Goal: Answer question/provide support: Share knowledge or assist other users

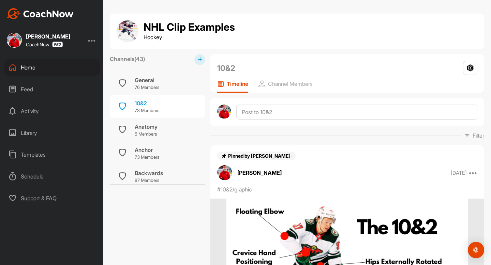
click at [39, 71] on div "Home" at bounding box center [52, 67] width 96 height 17
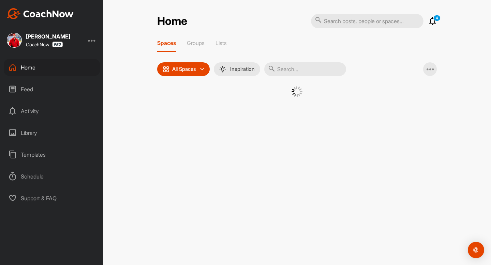
click at [182, 44] on div "Spaces Groups Lists" at bounding box center [297, 46] width 280 height 13
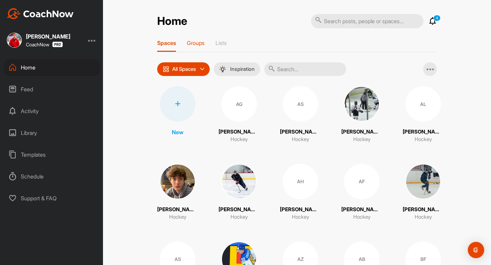
click at [192, 46] on div "Groups" at bounding box center [196, 46] width 18 height 12
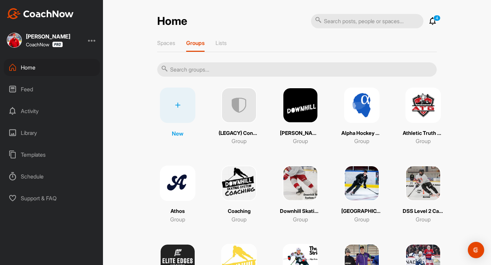
click at [224, 66] on input "text" at bounding box center [297, 69] width 280 height 14
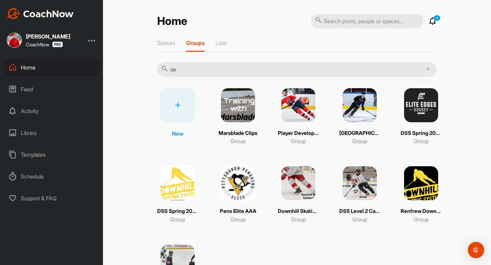
type input "d"
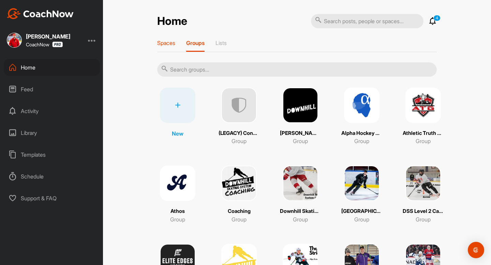
click at [170, 42] on p "Spaces" at bounding box center [166, 43] width 18 height 7
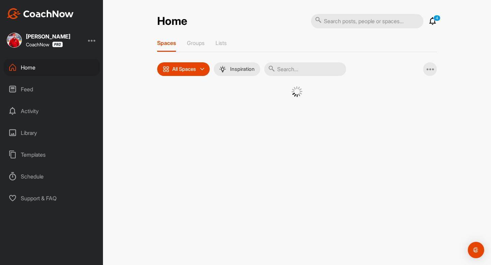
click at [287, 74] on input "text" at bounding box center [305, 69] width 82 height 14
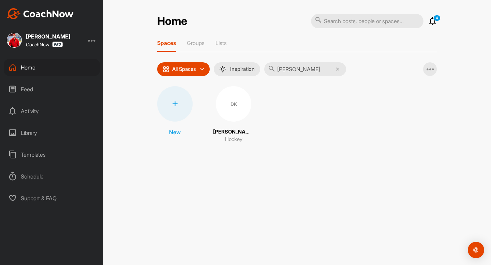
type input "[PERSON_NAME]"
click at [235, 101] on div "DK" at bounding box center [233, 103] width 35 height 35
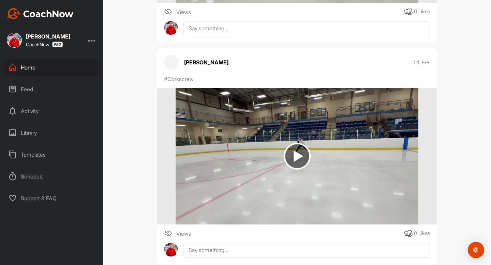
scroll to position [2536, 0]
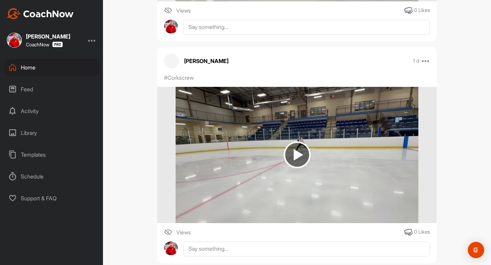
click at [274, 172] on img at bounding box center [297, 155] width 243 height 136
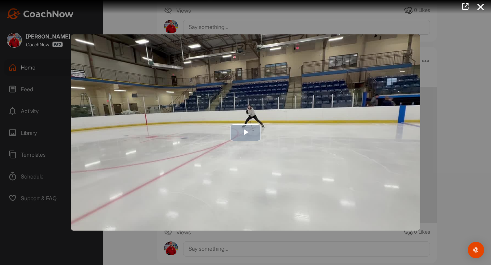
click at [221, 163] on img "Video Player" at bounding box center [245, 132] width 349 height 197
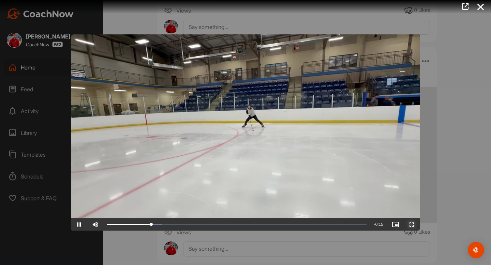
click at [408, 225] on span "Video Player" at bounding box center [412, 225] width 16 height 0
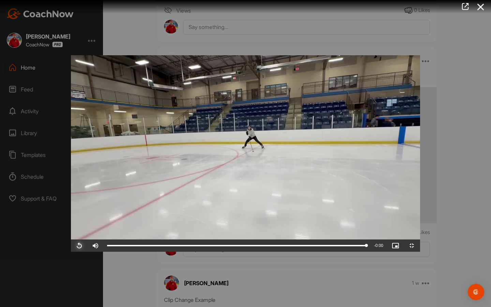
click at [71, 246] on span "Video Player" at bounding box center [79, 246] width 16 height 0
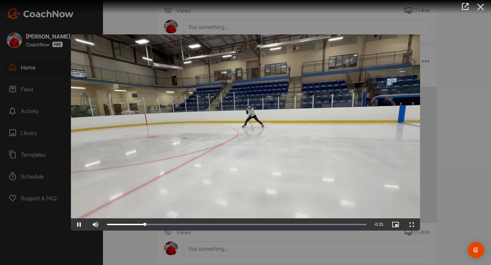
click at [483, 1] on icon at bounding box center [481, 7] width 16 height 13
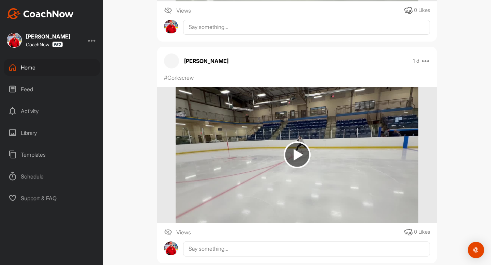
scroll to position [2595, 0]
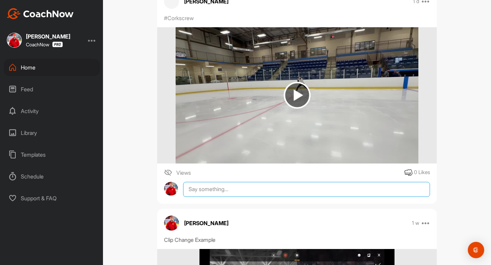
click at [231, 197] on textarea at bounding box center [306, 189] width 247 height 15
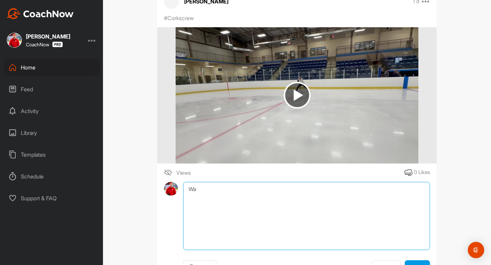
type textarea "W"
paste textarea "[URL][DOMAIN_NAME]"
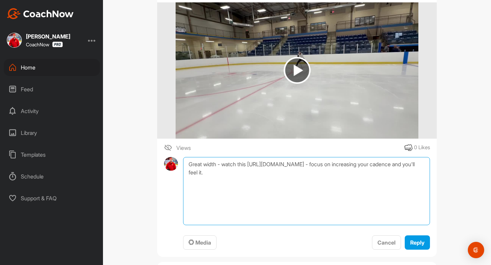
scroll to position [2653, 0]
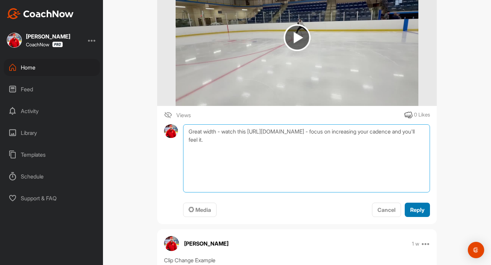
type textarea "Great width - watch this [URL][DOMAIN_NAME] - focus on increasing your cadence …"
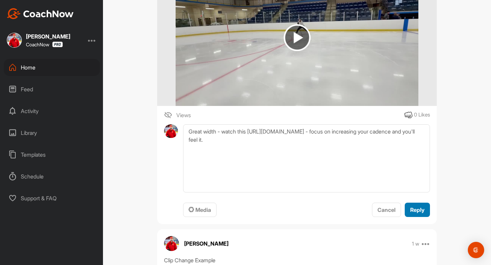
click at [425, 218] on button "Reply" at bounding box center [417, 210] width 25 height 15
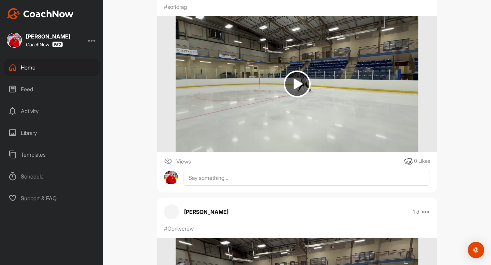
scroll to position [2377, 0]
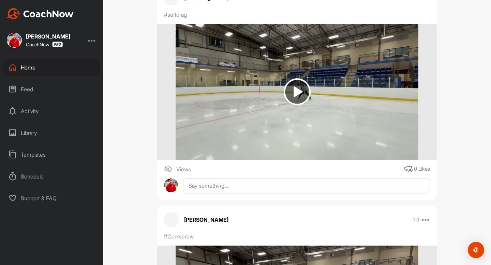
click at [306, 92] on img at bounding box center [297, 91] width 27 height 27
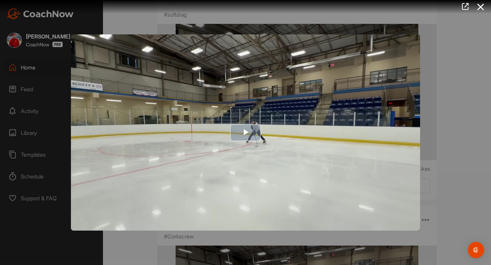
click at [246, 133] on span "Video Player" at bounding box center [246, 133] width 0 height 0
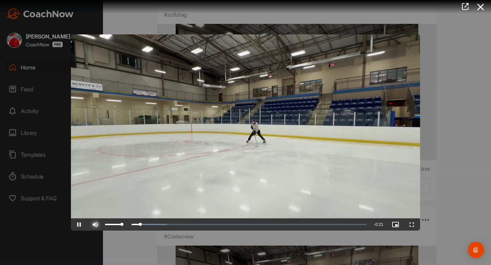
click at [93, 225] on span "Video Player" at bounding box center [95, 225] width 16 height 0
click at [75, 225] on span "Video Player" at bounding box center [79, 225] width 16 height 0
click at [477, 3] on icon at bounding box center [481, 7] width 16 height 13
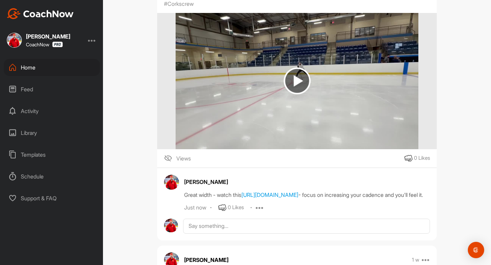
scroll to position [2608, 0]
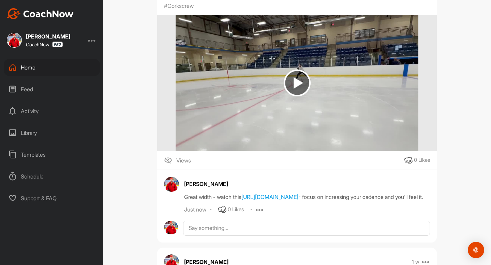
click at [300, 201] on div "Great width - watch this [URL][DOMAIN_NAME] - focus on increasing your cadence …" at bounding box center [307, 197] width 246 height 8
click at [299, 201] on link "[URL][DOMAIN_NAME]" at bounding box center [270, 197] width 57 height 7
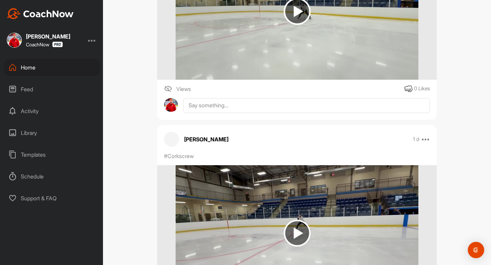
scroll to position [2360, 0]
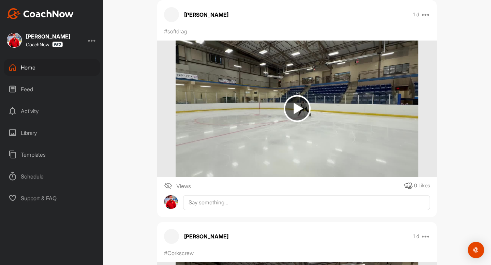
click at [299, 142] on img at bounding box center [297, 109] width 243 height 136
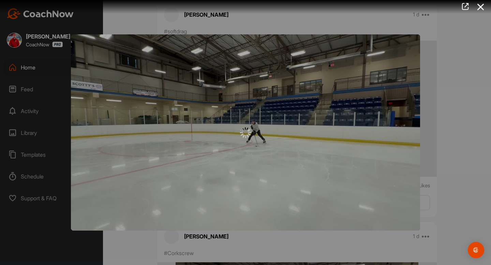
click at [259, 121] on img "Video Player" at bounding box center [245, 132] width 349 height 197
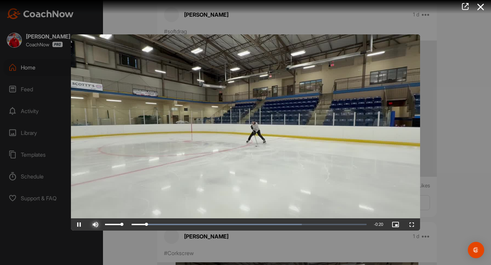
click at [98, 225] on span "Video Player" at bounding box center [95, 225] width 16 height 0
click at [94, 225] on span "Video Player" at bounding box center [95, 225] width 16 height 0
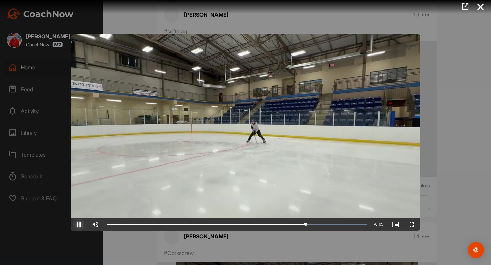
click at [78, 225] on span "Video Player" at bounding box center [79, 225] width 16 height 0
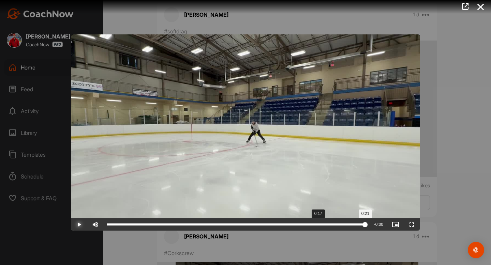
drag, startPoint x: 203, startPoint y: 223, endPoint x: 324, endPoint y: 230, distance: 122.0
click at [324, 233] on div "Video Player is loading. Play Video Play Skip Backward Skip Forward Mute Curren…" at bounding box center [245, 132] width 491 height 265
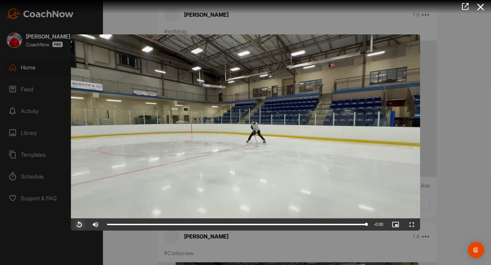
click at [78, 225] on span "Video Player" at bounding box center [79, 225] width 16 height 0
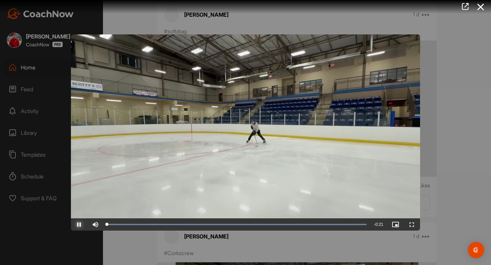
click at [78, 225] on span "Video Player" at bounding box center [79, 225] width 16 height 0
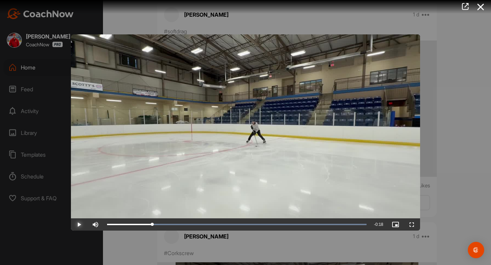
click at [78, 225] on span "Video Player" at bounding box center [79, 225] width 16 height 0
click at [479, 10] on icon at bounding box center [481, 7] width 16 height 13
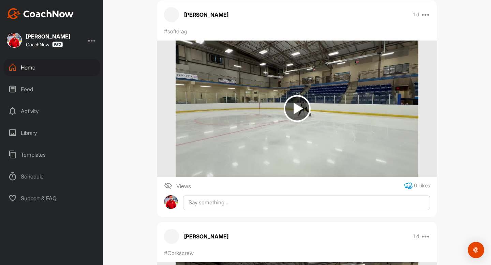
scroll to position [2379, 0]
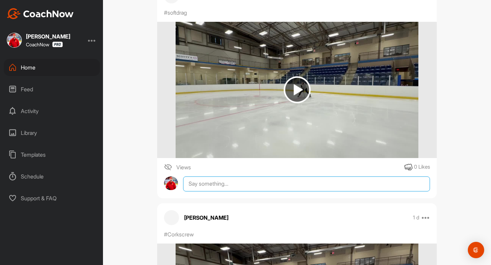
click at [282, 192] on textarea at bounding box center [306, 184] width 247 height 15
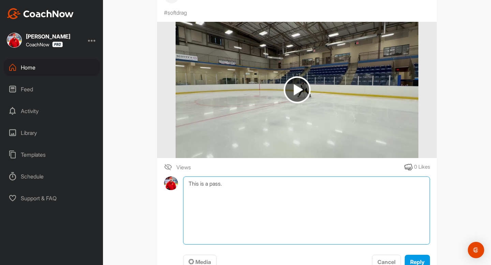
paste textarea "[URL][DOMAIN_NAME]"
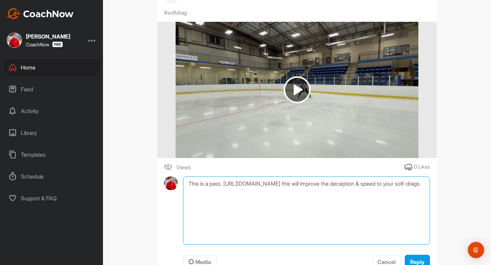
scroll to position [2522, 0]
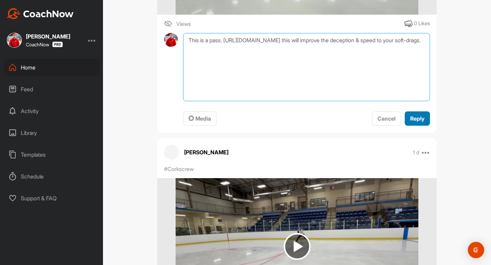
type textarea "This is a pass. [URL][DOMAIN_NAME] this will improve the deception & speed to y…"
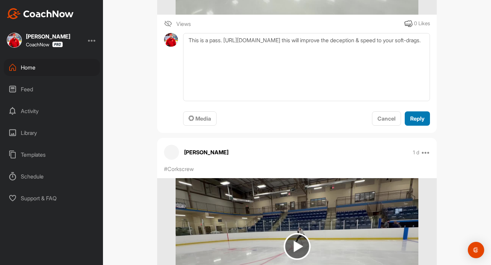
click at [415, 122] on span "Reply" at bounding box center [417, 118] width 14 height 7
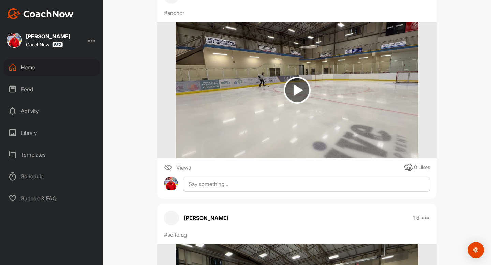
scroll to position [2149, 0]
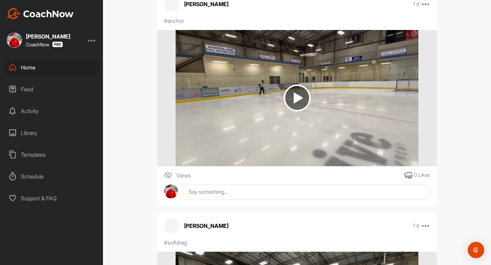
click at [308, 112] on img at bounding box center [297, 98] width 27 height 27
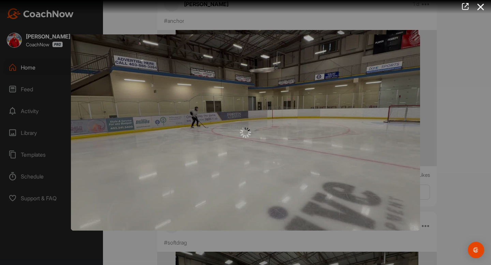
click at [242, 103] on div at bounding box center [245, 132] width 349 height 197
click at [240, 138] on img at bounding box center [245, 132] width 11 height 11
click at [205, 121] on div at bounding box center [245, 132] width 349 height 197
click at [480, 11] on icon at bounding box center [481, 7] width 16 height 13
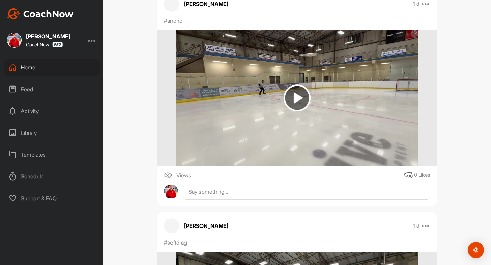
click at [290, 108] on img at bounding box center [297, 98] width 27 height 27
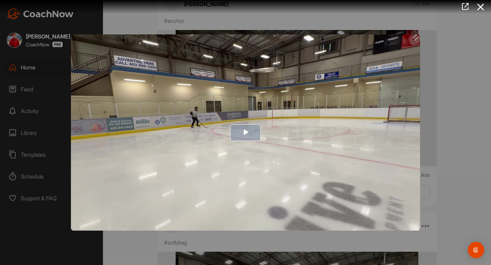
click at [209, 150] on img "Video Player" at bounding box center [245, 132] width 349 height 197
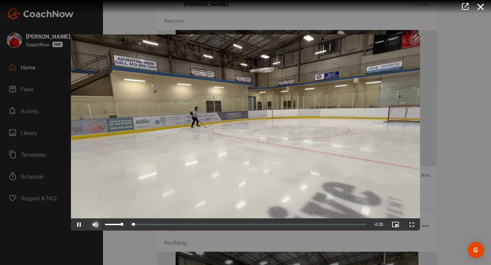
click at [96, 225] on span "Video Player" at bounding box center [95, 225] width 16 height 0
click at [98, 225] on span "Video Player" at bounding box center [95, 225] width 16 height 0
click at [85, 225] on span "Video Player" at bounding box center [79, 225] width 16 height 0
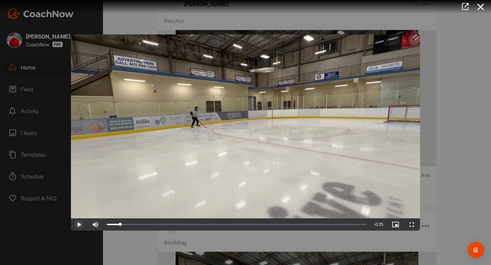
click at [85, 225] on span "Video Player" at bounding box center [79, 225] width 16 height 0
click at [87, 225] on span "Video Player" at bounding box center [79, 225] width 16 height 0
click at [97, 225] on span "Video Player" at bounding box center [95, 225] width 16 height 0
click at [98, 225] on span "Video Player" at bounding box center [95, 225] width 16 height 0
click at [79, 225] on span "Video Player" at bounding box center [79, 225] width 16 height 0
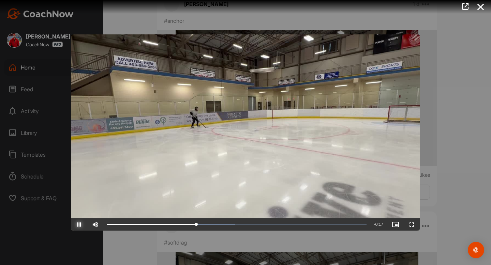
click at [79, 225] on span "Video Player" at bounding box center [79, 225] width 16 height 0
click at [83, 225] on span "Video Player" at bounding box center [79, 225] width 16 height 0
drag, startPoint x: 246, startPoint y: 222, endPoint x: 118, endPoint y: 217, distance: 127.7
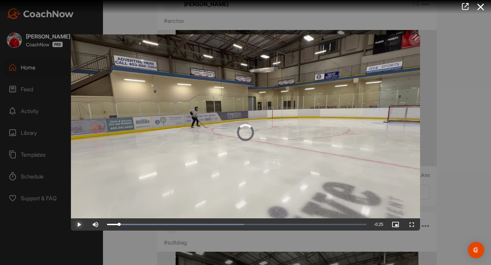
click at [118, 217] on div "Video Player is loading. Play Video Play Skip Backward Skip Forward Mute 16% Cu…" at bounding box center [245, 132] width 349 height 197
click at [80, 225] on span "Video Player" at bounding box center [79, 225] width 16 height 0
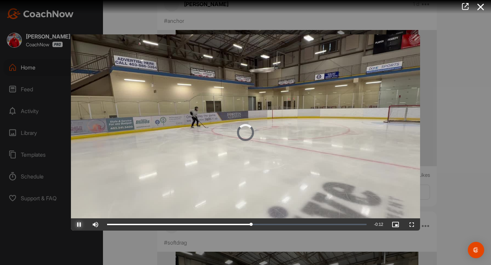
click at [80, 225] on span "Video Player" at bounding box center [79, 225] width 16 height 0
drag, startPoint x: 254, startPoint y: 225, endPoint x: 107, endPoint y: 223, distance: 146.7
click at [108, 224] on div "0:00" at bounding box center [112, 225] width 11 height 2
click at [85, 225] on span "Video Player" at bounding box center [79, 225] width 16 height 0
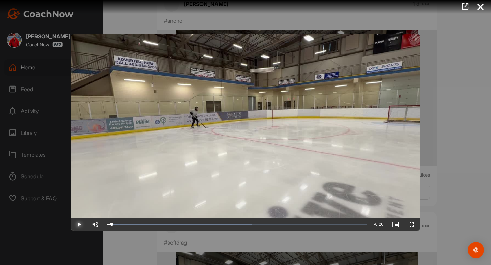
click at [85, 225] on span "Video Player" at bounding box center [79, 225] width 16 height 0
click at [76, 225] on span "Video Player" at bounding box center [79, 225] width 16 height 0
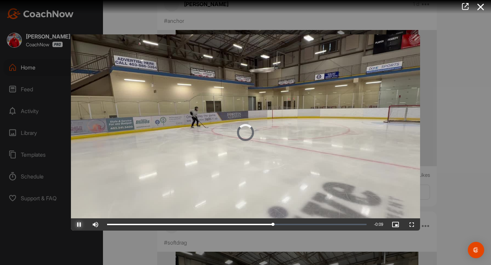
click at [84, 225] on span "Video Player" at bounding box center [79, 225] width 16 height 0
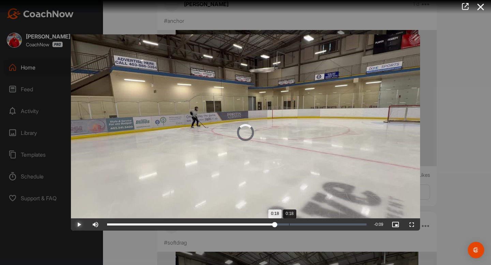
drag, startPoint x: 277, startPoint y: 225, endPoint x: 290, endPoint y: 223, distance: 13.1
click at [290, 225] on div "Loaded : 65.70% 0:18 0:18" at bounding box center [237, 225] width 260 height 2
click at [290, 224] on div "0:18" at bounding box center [198, 225] width 183 height 2
click at [310, 223] on div "Loaded : 66.07% 0:19 0:18" at bounding box center [237, 225] width 266 height 12
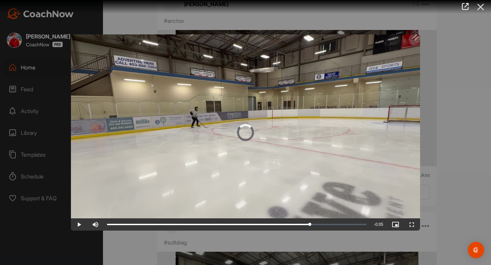
click at [479, 5] on icon at bounding box center [481, 7] width 16 height 13
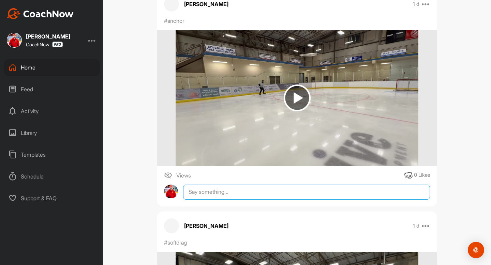
click at [218, 200] on textarea at bounding box center [306, 192] width 247 height 15
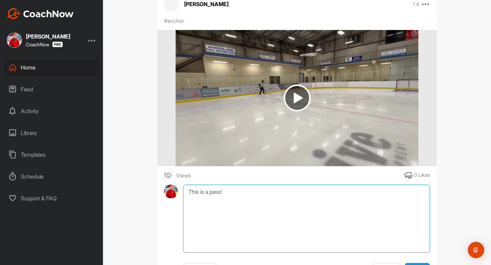
paste textarea "[URL][DOMAIN_NAME]"
click at [227, 199] on textarea "This is a pass! [URL][DOMAIN_NAME]" at bounding box center [306, 219] width 247 height 68
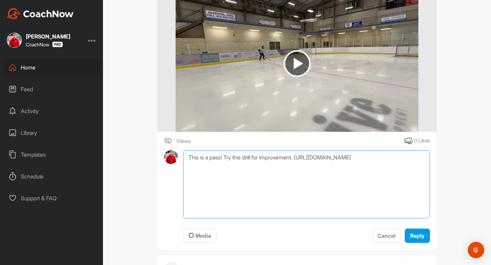
scroll to position [2277, 0]
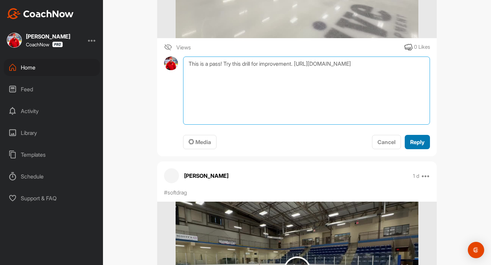
type textarea "This is a pass! Try this drill for improvement. [URL][DOMAIN_NAME]"
click at [422, 146] on span "Reply" at bounding box center [417, 142] width 14 height 7
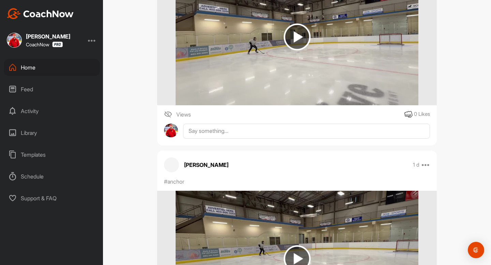
scroll to position [1919, 0]
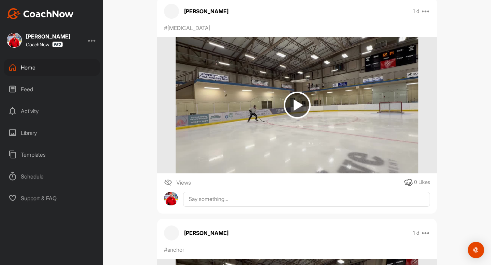
click at [489, 114] on div "DK [PERSON_NAME] Hockey Space Settings Your Notifications Timeline Schedule Mem…" at bounding box center [297, 132] width 388 height 265
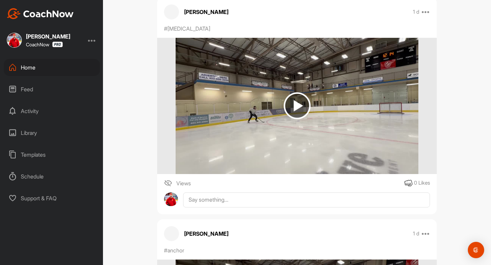
scroll to position [1899, 0]
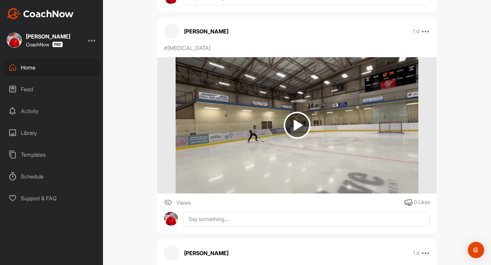
click at [331, 137] on img at bounding box center [297, 125] width 243 height 136
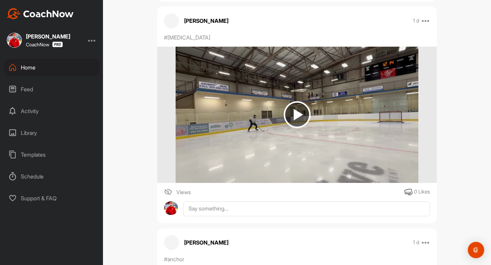
scroll to position [1901, 0]
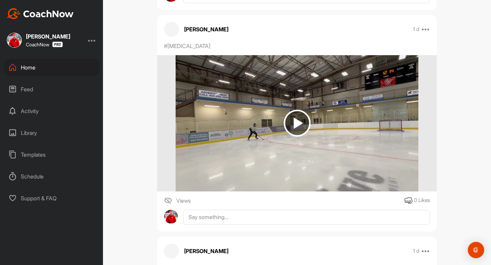
click at [268, 118] on img at bounding box center [297, 123] width 243 height 136
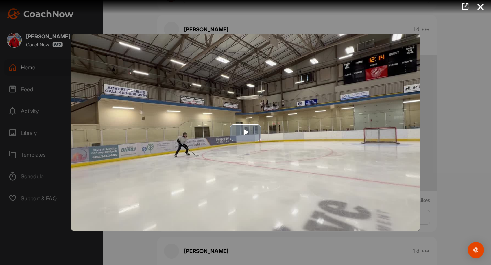
click at [256, 121] on img "Video Player" at bounding box center [245, 132] width 349 height 197
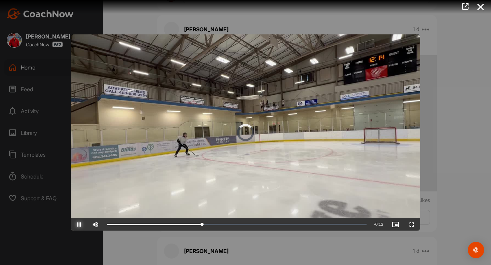
click at [84, 225] on span "Video Player" at bounding box center [79, 225] width 16 height 0
click at [91, 225] on span "Video Player" at bounding box center [95, 225] width 16 height 0
click at [79, 225] on span "Video Player" at bounding box center [79, 225] width 16 height 0
click at [479, 5] on icon at bounding box center [481, 7] width 16 height 13
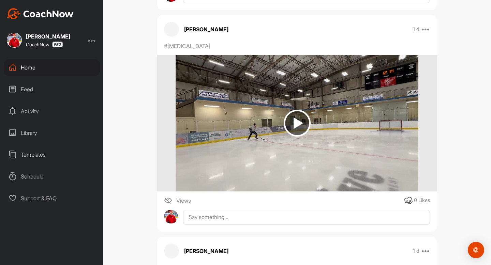
click at [273, 119] on img at bounding box center [297, 123] width 243 height 136
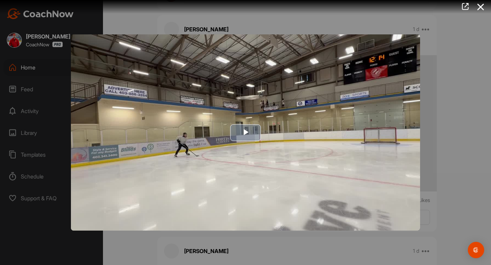
click at [119, 165] on img "Video Player" at bounding box center [245, 132] width 349 height 197
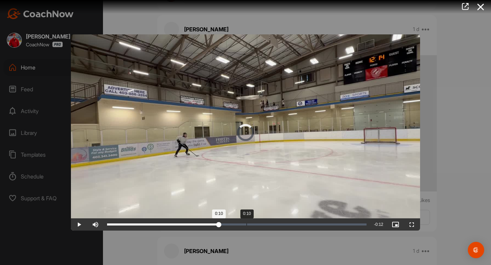
drag, startPoint x: 219, startPoint y: 225, endPoint x: 250, endPoint y: 225, distance: 31.4
click at [250, 225] on div "Loaded : 39.57% 0:10 0:10" at bounding box center [237, 225] width 260 height 2
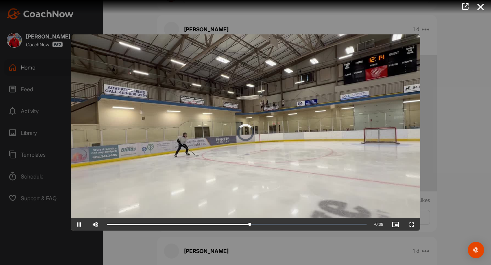
click at [474, 48] on div at bounding box center [245, 132] width 491 height 265
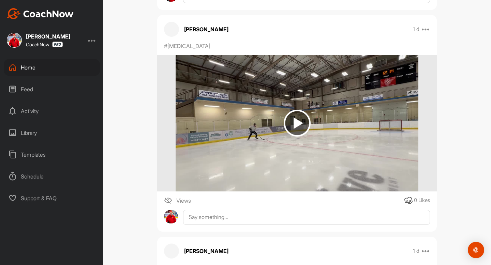
click at [456, 106] on div "DK [PERSON_NAME] Hockey Space Settings Your Notifications Timeline Schedule Mem…" at bounding box center [297, 132] width 388 height 265
click at [293, 156] on img at bounding box center [297, 123] width 243 height 136
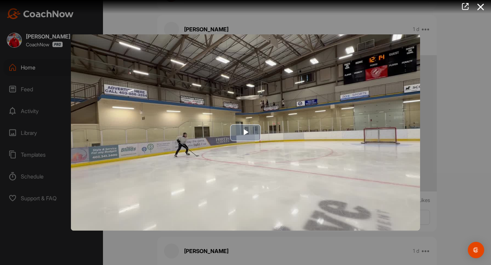
click at [249, 150] on img "Video Player" at bounding box center [245, 132] width 349 height 197
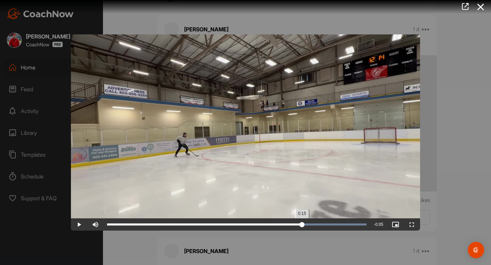
drag, startPoint x: 197, startPoint y: 224, endPoint x: 303, endPoint y: 223, distance: 106.8
click at [302, 224] on div "0:15" at bounding box center [204, 225] width 195 height 2
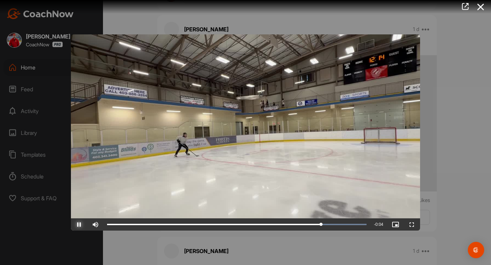
click at [82, 225] on span "Video Player" at bounding box center [79, 225] width 16 height 0
click at [486, 8] on icon at bounding box center [481, 7] width 16 height 13
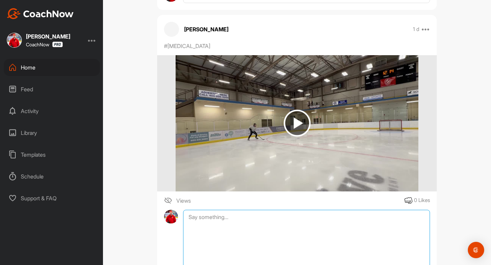
click at [228, 230] on textarea at bounding box center [306, 244] width 247 height 68
type textarea "A"
paste textarea "https://www.skool.com/train2point0/classroom/0159a1a5?md=f31b1c439e8749f2959a75…"
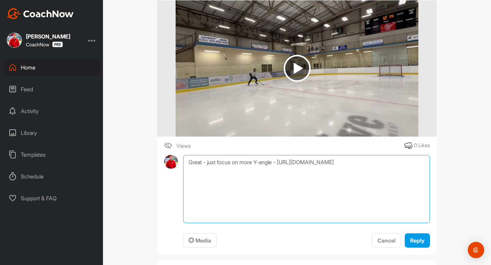
scroll to position [1982, 0]
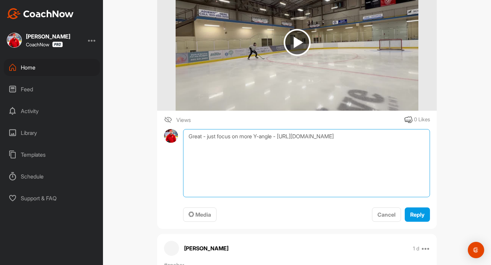
click at [302, 168] on textarea "Great - just focus on more Y-angle - https://www.skool.com/train2point0/classro…" at bounding box center [306, 163] width 247 height 68
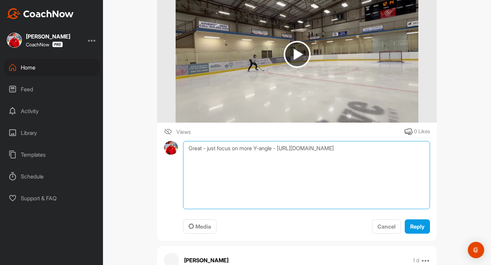
scroll to position [1966, 0]
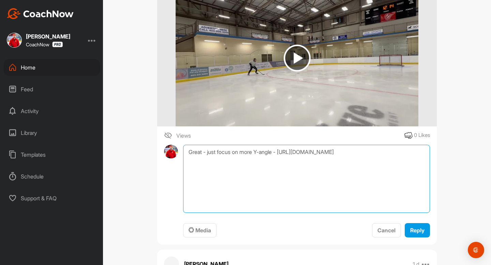
click at [303, 162] on textarea "Great - just focus on more Y-angle - https://www.skool.com/train2point0/classro…" at bounding box center [306, 179] width 247 height 68
click at [203, 160] on textarea "Great - just focus on more Y-angle - https://www.skool.com/train2point0/classro…" at bounding box center [306, 179] width 247 height 68
type textarea "Great this is a pass. - just focus on more Y-angle - https://www.skool.com/trai…"
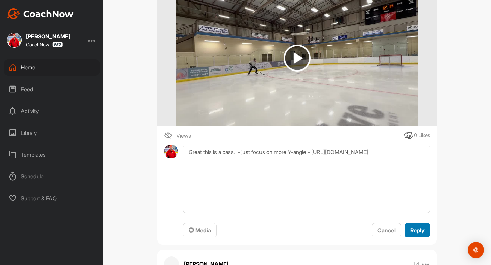
click at [416, 234] on span "Reply" at bounding box center [417, 230] width 14 height 7
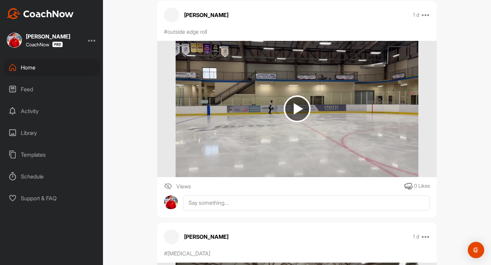
scroll to position [1671, 0]
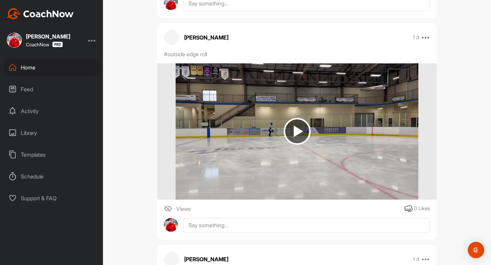
click at [304, 145] on img at bounding box center [297, 131] width 27 height 27
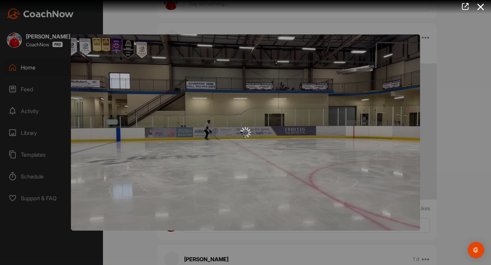
click at [226, 122] on div at bounding box center [245, 132] width 349 height 197
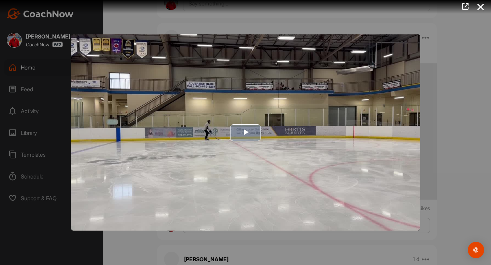
click at [246, 133] on span "Video Player" at bounding box center [246, 133] width 0 height 0
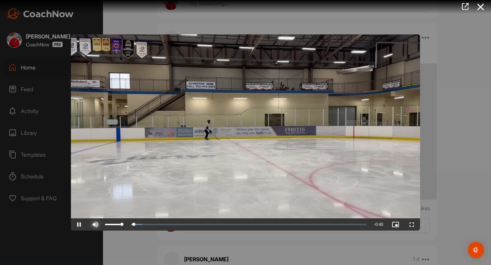
click at [95, 225] on span "Video Player" at bounding box center [95, 225] width 16 height 0
click at [80, 225] on span "Video Player" at bounding box center [79, 225] width 16 height 0
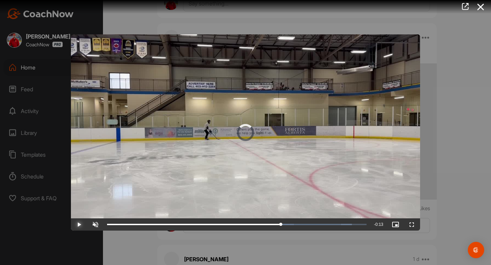
drag, startPoint x: 225, startPoint y: 222, endPoint x: 295, endPoint y: 232, distance: 71.1
click at [295, 232] on div "Video Player is loading. Play Video Play Skip Backward Skip Forward Unmute 96% …" at bounding box center [245, 132] width 491 height 265
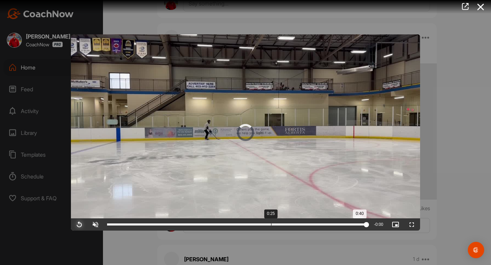
click at [271, 229] on div "Loaded : 100.00% 0:25 0:40" at bounding box center [237, 225] width 266 height 12
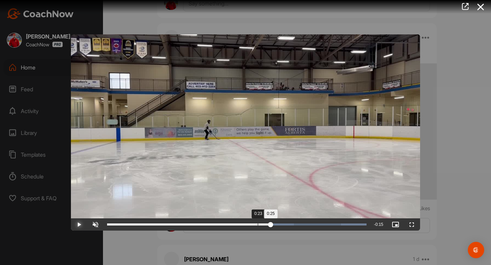
click at [250, 226] on div "Loaded : 100.00% 0:23 0:25" at bounding box center [237, 225] width 266 height 12
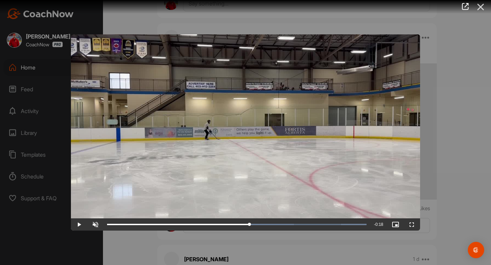
click at [478, 9] on icon at bounding box center [481, 7] width 16 height 13
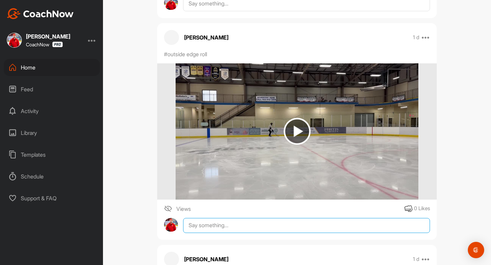
click at [221, 233] on textarea at bounding box center [306, 225] width 247 height 15
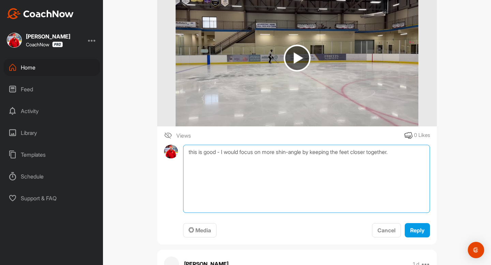
scroll to position [1774, 0]
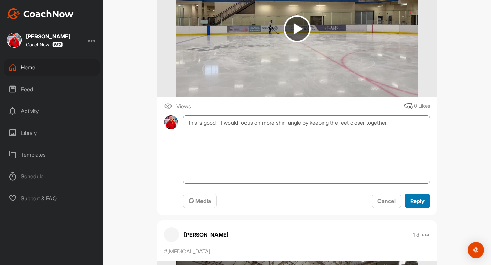
type textarea "this is good - I would focus on more shin-angle by keeping the feet closer toge…"
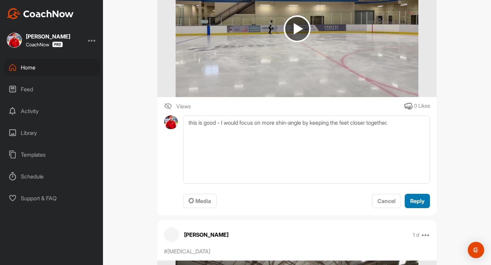
click at [414, 205] on span "Reply" at bounding box center [417, 201] width 14 height 7
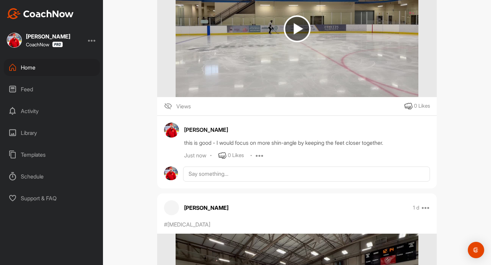
click at [261, 160] on icon at bounding box center [260, 156] width 8 height 8
click at [256, 181] on button "Edit" at bounding box center [255, 179] width 41 height 23
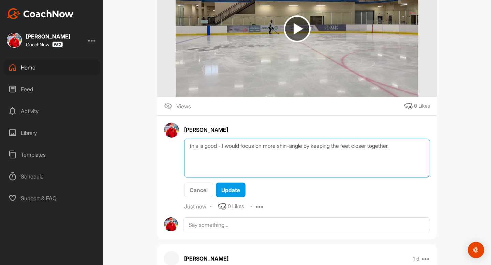
click at [220, 154] on textarea "this is good - I would focus on more shin-angle by keeping the feet closer toge…" at bounding box center [307, 158] width 246 height 39
type textarea "this is good and a pass - I would focus on more shin-angle by keeping the feet …"
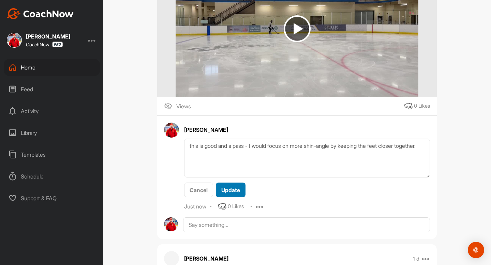
click at [229, 194] on span "Update" at bounding box center [230, 190] width 19 height 7
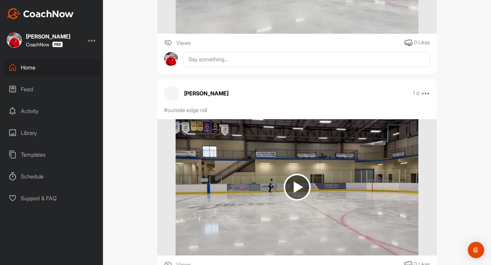
scroll to position [1522, 0]
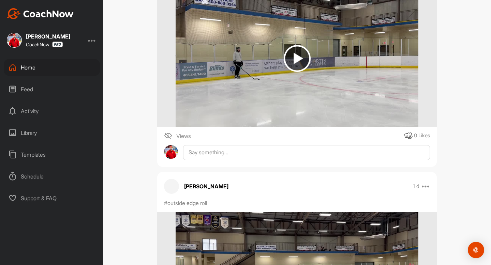
click at [278, 83] on img at bounding box center [297, 58] width 243 height 136
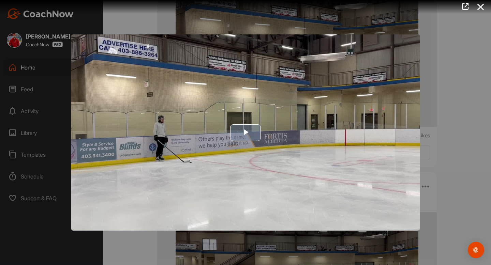
click at [149, 164] on img "Video Player" at bounding box center [245, 132] width 349 height 197
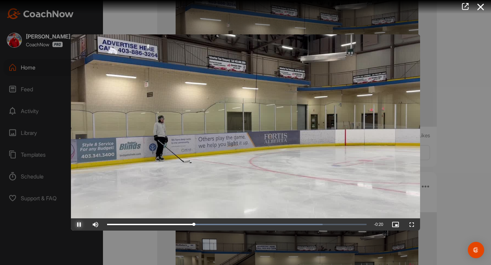
click at [83, 225] on span "Video Player" at bounding box center [79, 225] width 16 height 0
click at [481, 0] on div at bounding box center [243, 7] width 496 height 14
click at [73, 225] on span "Video Player" at bounding box center [79, 225] width 16 height 0
click at [75, 225] on span "Video Player" at bounding box center [79, 225] width 16 height 0
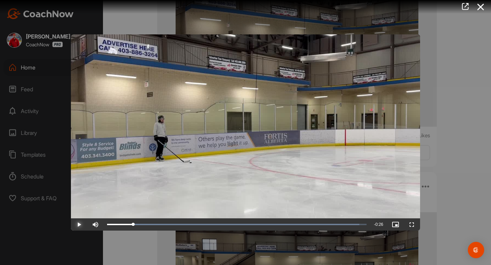
drag, startPoint x: 266, startPoint y: 227, endPoint x: 128, endPoint y: 214, distance: 138.0
click at [128, 214] on div "Video Player is loading. Play Video Play Skip Backward Skip Forward Mute Curren…" at bounding box center [245, 132] width 349 height 197
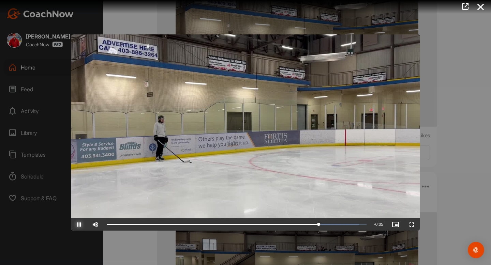
click at [75, 225] on span "Video Player" at bounding box center [79, 225] width 16 height 0
click at [487, 13] on icon at bounding box center [481, 7] width 16 height 13
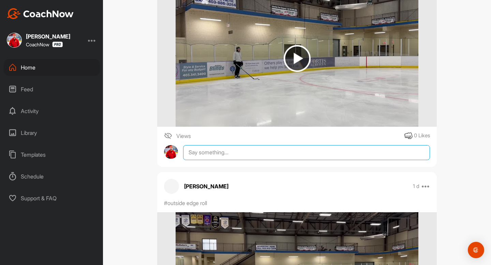
click at [246, 160] on textarea at bounding box center [306, 152] width 247 height 15
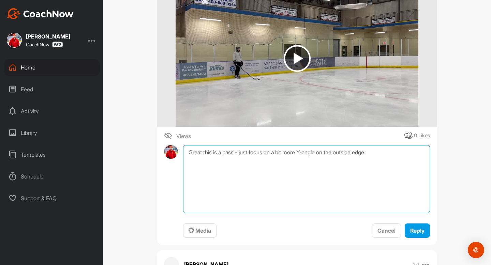
paste textarea "https://www.skool.com/train2point0/classroom/0159a1a5?md=fdb376f8d00a414aaedf8a…"
type textarea "Great this is a pass - just focus on a bit more Y-angle on the outside edge. ht…"
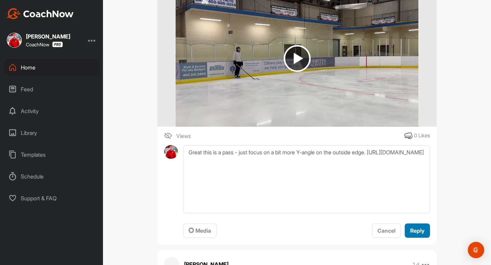
click at [419, 234] on span "Reply" at bounding box center [417, 231] width 14 height 7
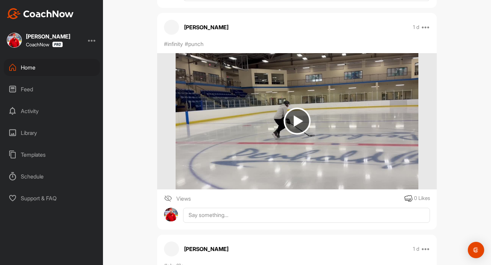
scroll to position [1203, 0]
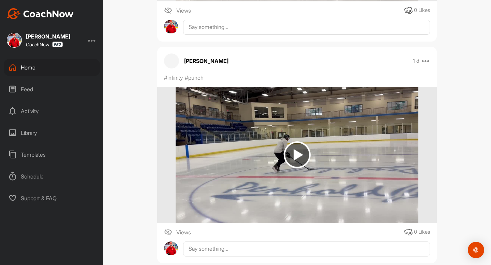
click at [290, 165] on img at bounding box center [297, 155] width 27 height 27
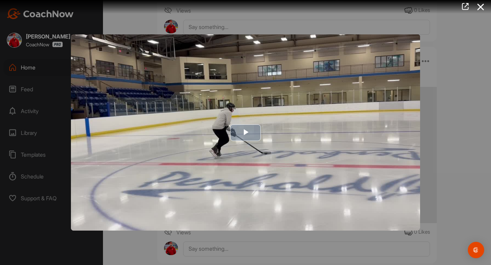
click at [244, 143] on img "Video Player" at bounding box center [245, 132] width 349 height 197
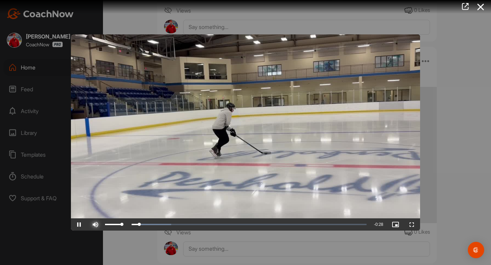
click at [97, 225] on span "Video Player" at bounding box center [95, 225] width 16 height 0
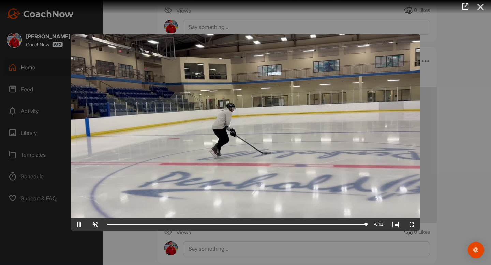
click at [484, 5] on icon at bounding box center [481, 7] width 16 height 13
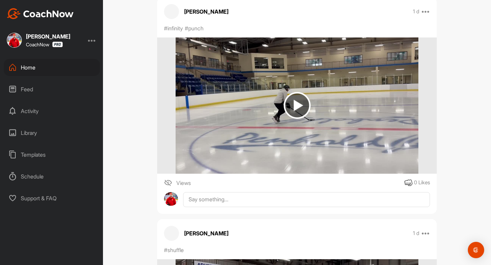
scroll to position [1263, 0]
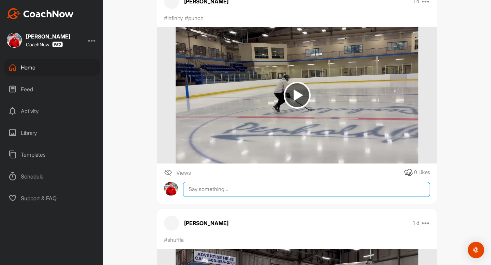
click at [203, 197] on textarea at bounding box center [306, 189] width 247 height 15
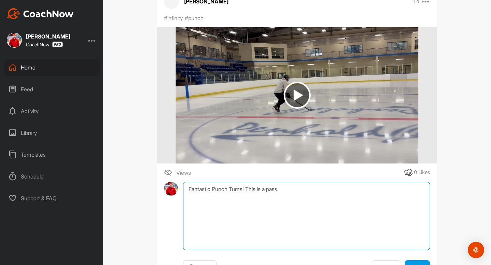
scroll to position [1335, 0]
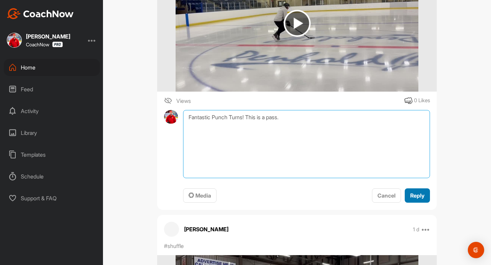
type textarea "Fantastic Punch Turns! This is a pass."
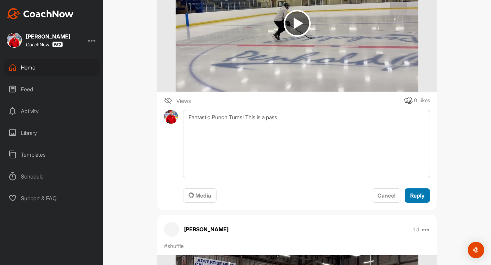
click at [413, 199] on span "Reply" at bounding box center [417, 195] width 14 height 7
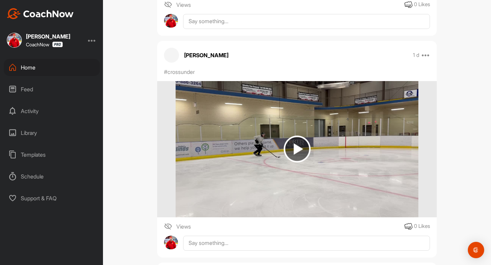
scroll to position [1095, 0]
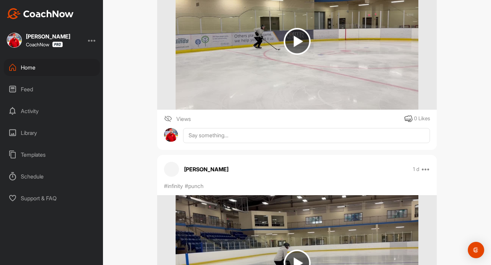
click at [307, 80] on img at bounding box center [297, 41] width 243 height 136
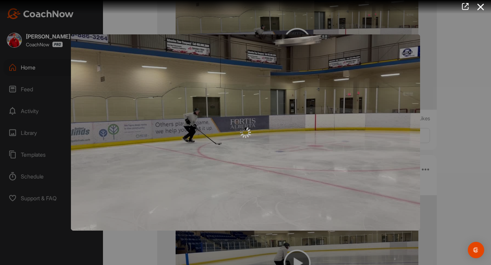
click at [229, 127] on div at bounding box center [245, 132] width 349 height 11
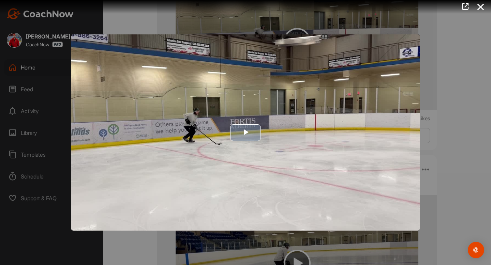
click at [246, 133] on span "Video Player" at bounding box center [246, 133] width 0 height 0
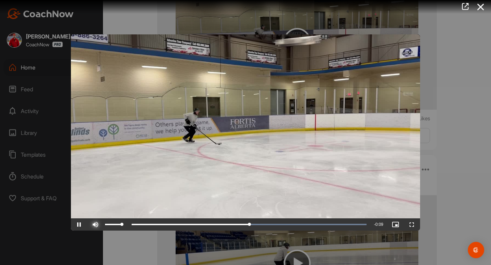
click at [94, 225] on span "Video Player" at bounding box center [95, 225] width 16 height 0
click at [476, 8] on icon at bounding box center [481, 7] width 16 height 13
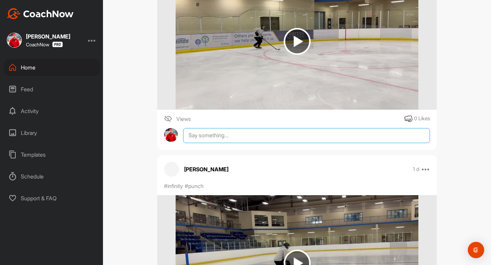
click at [242, 143] on textarea at bounding box center [306, 135] width 247 height 15
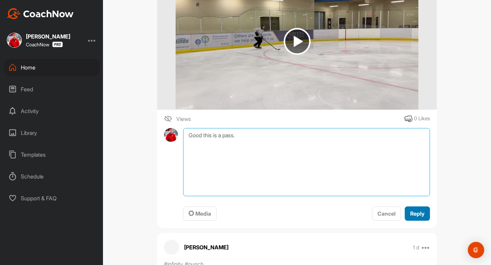
type textarea "Good this is a pass."
click at [423, 217] on span "Reply" at bounding box center [417, 213] width 14 height 7
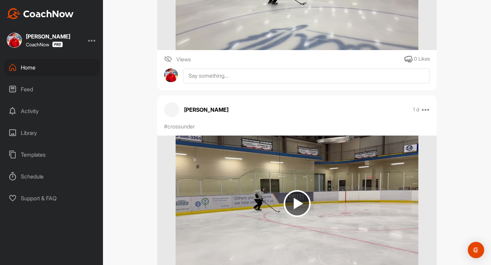
scroll to position [875, 0]
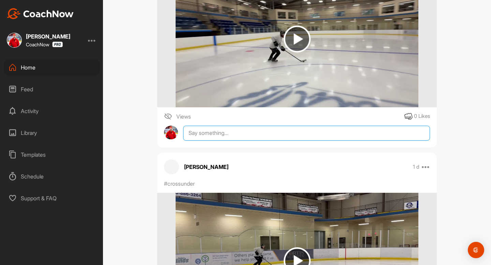
click at [290, 139] on textarea at bounding box center [306, 133] width 247 height 15
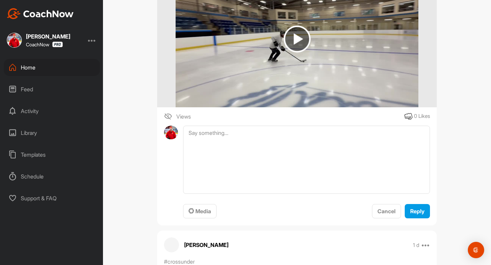
click at [295, 45] on img at bounding box center [297, 39] width 27 height 27
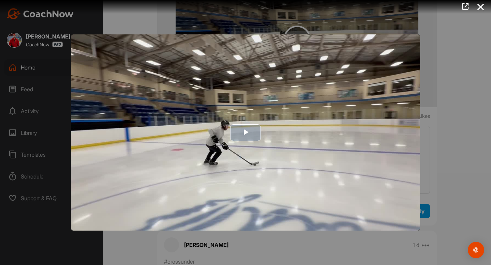
click at [223, 153] on img "Video Player" at bounding box center [245, 132] width 349 height 197
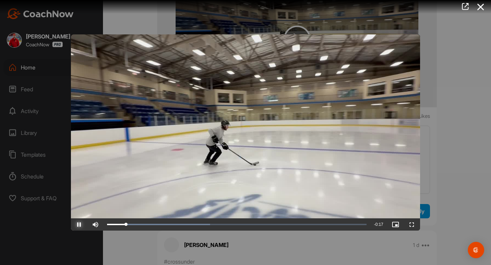
click at [78, 225] on span "Video Player" at bounding box center [79, 225] width 16 height 0
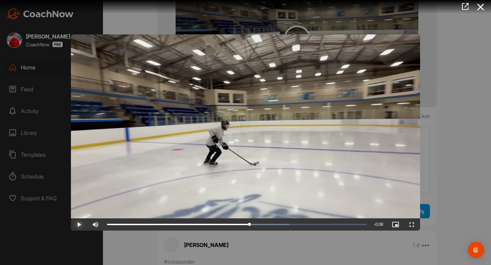
click at [78, 225] on span "Video Player" at bounding box center [79, 225] width 16 height 0
click at [480, 7] on icon at bounding box center [481, 7] width 16 height 13
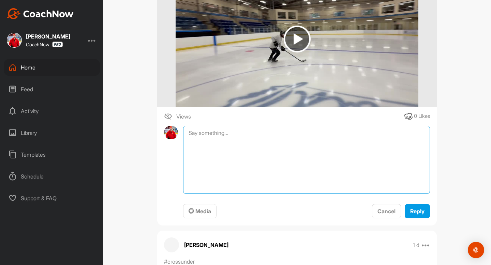
click at [262, 166] on textarea at bounding box center [306, 160] width 247 height 68
type textarea "G"
type textarea "Nice shin-angle! This is a pass."
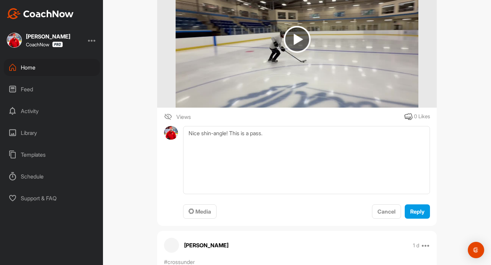
click at [412, 212] on div "Media Cancel Reply" at bounding box center [306, 210] width 247 height 20
click at [431, 227] on div "Delane Kramer 1 d Move to ... Pin to top Report Delete #circles #crossunder Vie…" at bounding box center [297, 78] width 280 height 295
click at [423, 219] on button "Reply" at bounding box center [417, 212] width 25 height 15
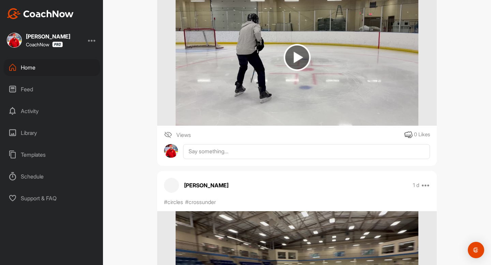
scroll to position [539, 0]
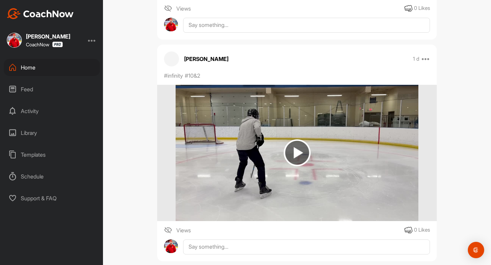
click at [299, 139] on img at bounding box center [297, 153] width 243 height 136
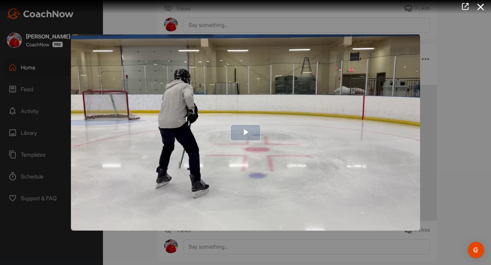
click at [246, 133] on span "Video Player" at bounding box center [246, 133] width 0 height 0
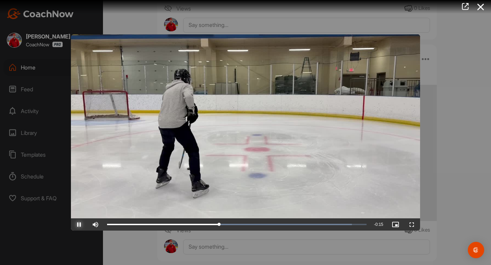
click at [79, 225] on span "Video Player" at bounding box center [79, 225] width 16 height 0
click at [479, 8] on icon at bounding box center [481, 7] width 16 height 13
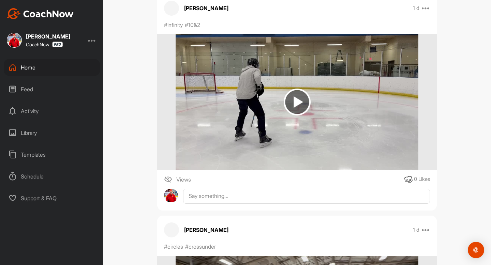
scroll to position [600, 0]
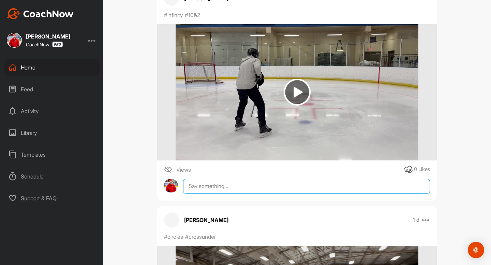
click at [220, 194] on textarea at bounding box center [306, 186] width 247 height 15
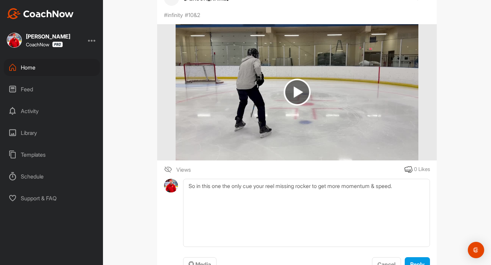
click at [259, 116] on img at bounding box center [297, 92] width 243 height 136
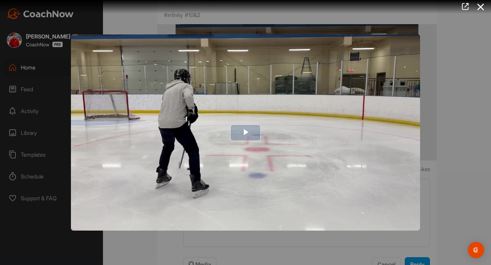
click at [198, 123] on img "Video Player" at bounding box center [245, 132] width 349 height 197
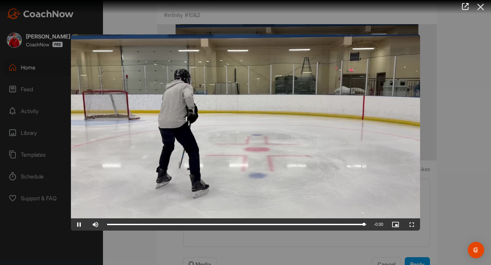
click at [482, 11] on icon at bounding box center [481, 7] width 16 height 13
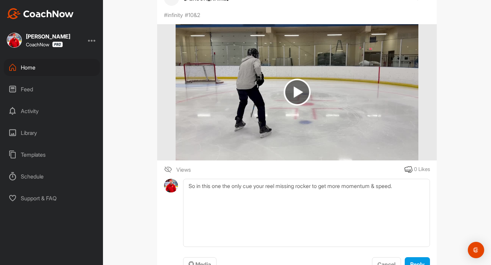
click at [312, 144] on img at bounding box center [297, 92] width 243 height 136
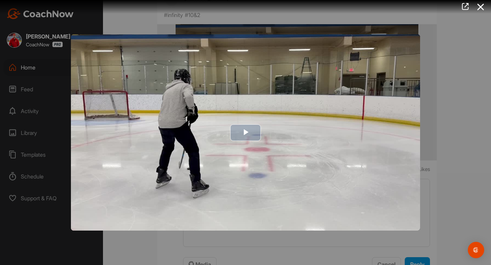
click at [246, 133] on span "Video Player" at bounding box center [246, 133] width 0 height 0
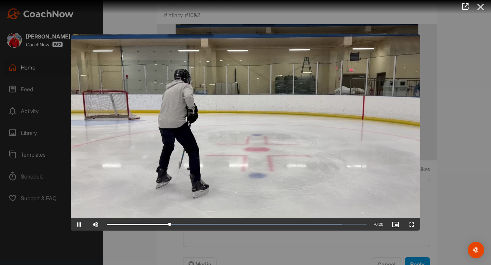
click at [477, 10] on icon at bounding box center [481, 7] width 16 height 13
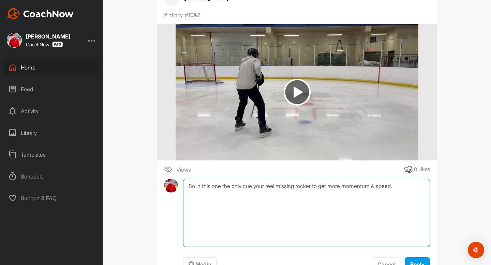
click at [414, 195] on textarea "So in this one the only cue your reel missing rocker to get more momentum & spe…" at bounding box center [306, 213] width 247 height 68
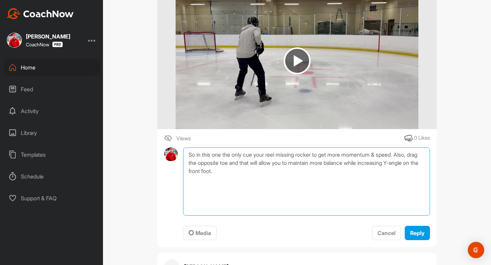
scroll to position [631, 0]
click at [249, 179] on textarea "So in this one the only cue your reel missing rocker to get more momentum & spe…" at bounding box center [306, 181] width 247 height 68
click at [287, 205] on textarea "So in this one the only cue your reel missing rocker to get more momentum & spe…" at bounding box center [306, 181] width 247 height 68
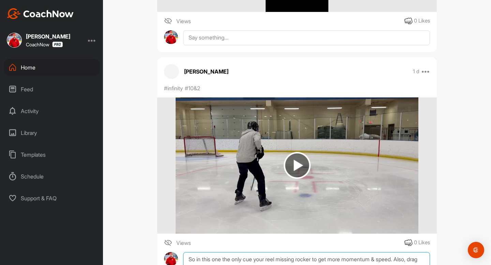
scroll to position [646, 0]
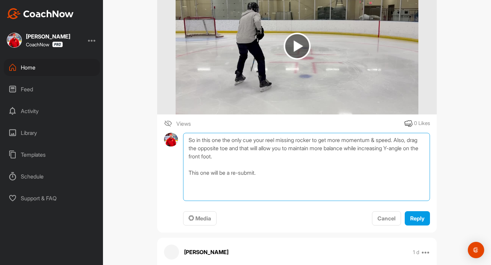
click at [268, 163] on textarea "So in this one the only cue your reel missing rocker to get more momentum & spe…" at bounding box center [306, 167] width 247 height 68
paste textarea "https://www.skool.com/train2point0/classroom/0159a1a5?md=9ef2abf8a3dc4100be9767…"
type textarea "So in this one the only cue your reel missing rocker to get more momentum & spe…"
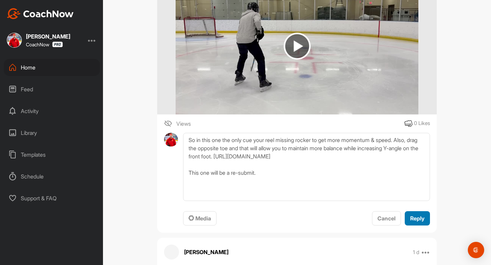
click at [416, 222] on span "Reply" at bounding box center [417, 218] width 14 height 7
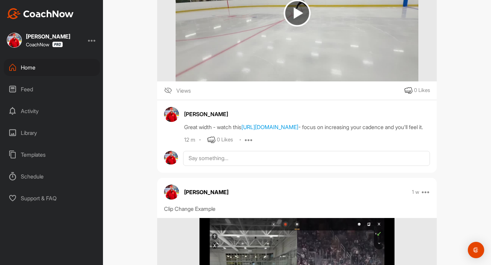
scroll to position [3168, 0]
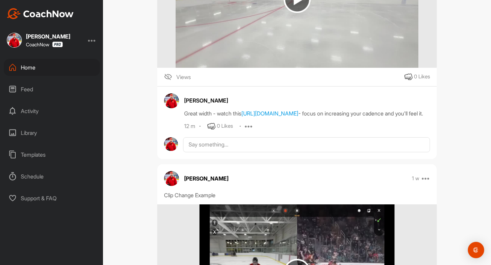
click at [246, 131] on icon at bounding box center [249, 126] width 8 height 8
click at [249, 153] on p "Edit" at bounding box center [247, 149] width 9 height 7
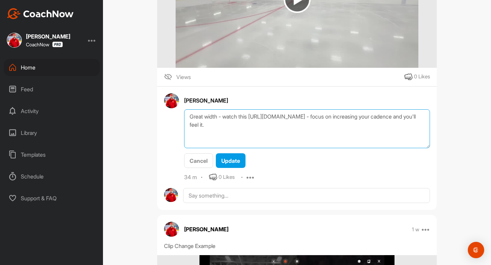
click at [248, 149] on textarea "Great width - watch this [URL][DOMAIN_NAME] - focus on increasing your cadence …" at bounding box center [307, 129] width 246 height 39
type textarea "Great width - watch this https://www.skool.com/train2point0/classroom/0159a1a5?…"
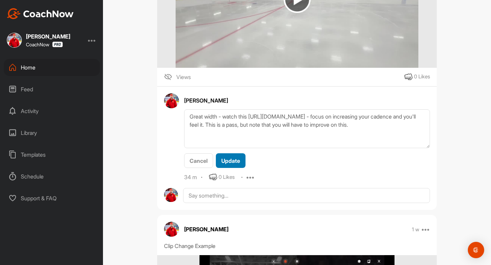
click at [233, 164] on span "Update" at bounding box center [230, 161] width 19 height 7
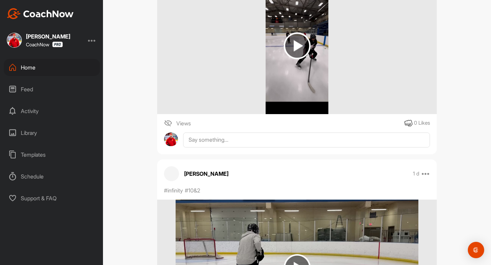
scroll to position [315, 0]
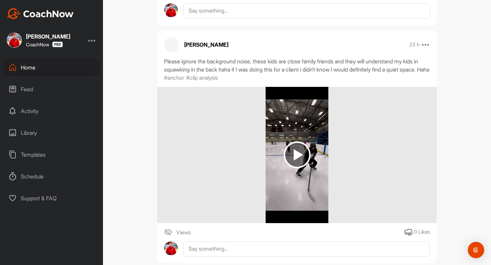
click at [289, 159] on img at bounding box center [297, 155] width 27 height 27
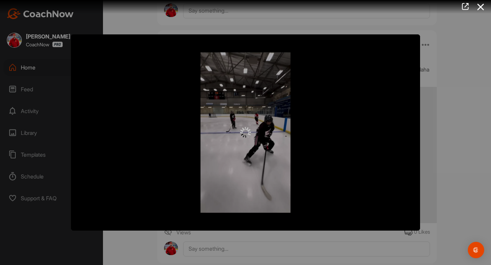
click at [236, 129] on div at bounding box center [245, 132] width 349 height 11
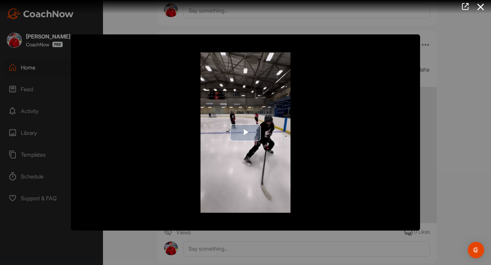
click at [246, 133] on span "Video Player" at bounding box center [246, 133] width 0 height 0
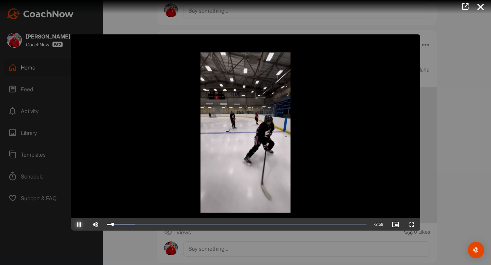
click at [84, 225] on span "Video Player" at bounding box center [79, 225] width 16 height 0
click at [83, 225] on span "Video Player" at bounding box center [79, 225] width 16 height 0
click at [87, 225] on span "Video Player" at bounding box center [79, 225] width 16 height 0
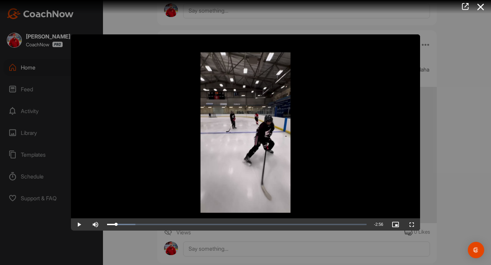
click at [486, 149] on div at bounding box center [245, 132] width 491 height 265
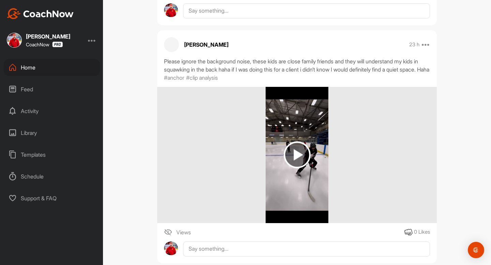
click at [318, 148] on img at bounding box center [297, 155] width 63 height 136
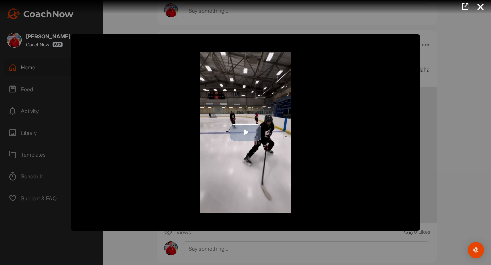
click at [246, 133] on span "Video Player" at bounding box center [246, 133] width 0 height 0
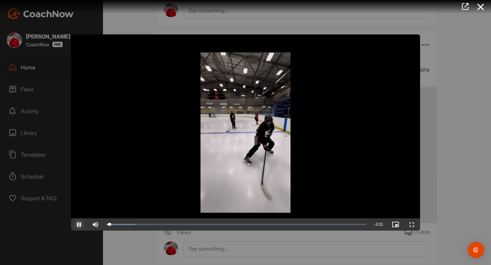
click at [77, 225] on span "Video Player" at bounding box center [79, 225] width 16 height 0
drag, startPoint x: 141, startPoint y: 228, endPoint x: 163, endPoint y: 228, distance: 22.2
click at [162, 227] on div "Loaded : 15.30% 0:38 0:38" at bounding box center [237, 225] width 266 height 12
drag, startPoint x: 167, startPoint y: 224, endPoint x: 174, endPoint y: 224, distance: 7.2
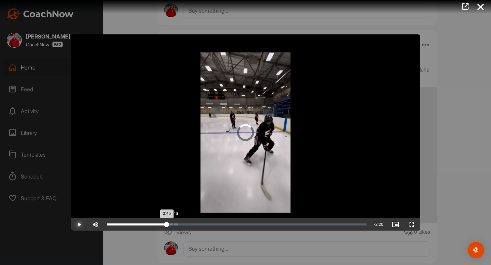
click at [174, 224] on div "Loaded : 27.45% 0:46 0:46" at bounding box center [237, 225] width 260 height 2
click at [481, 9] on icon at bounding box center [481, 7] width 16 height 13
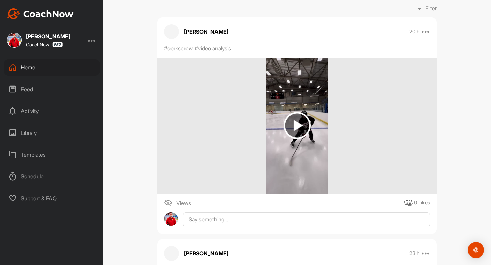
scroll to position [0, 0]
